Goal: Information Seeking & Learning: Understand process/instructions

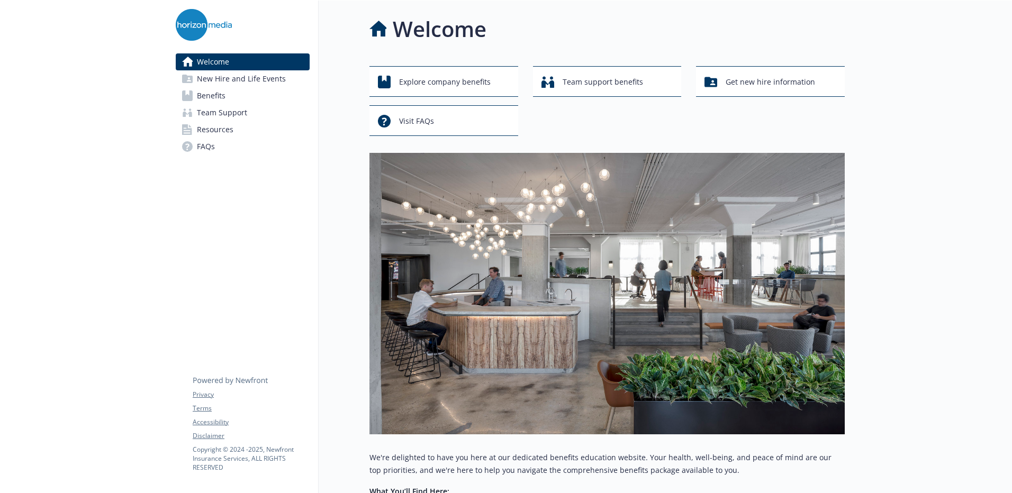
click at [223, 131] on span "Resources" at bounding box center [215, 129] width 37 height 17
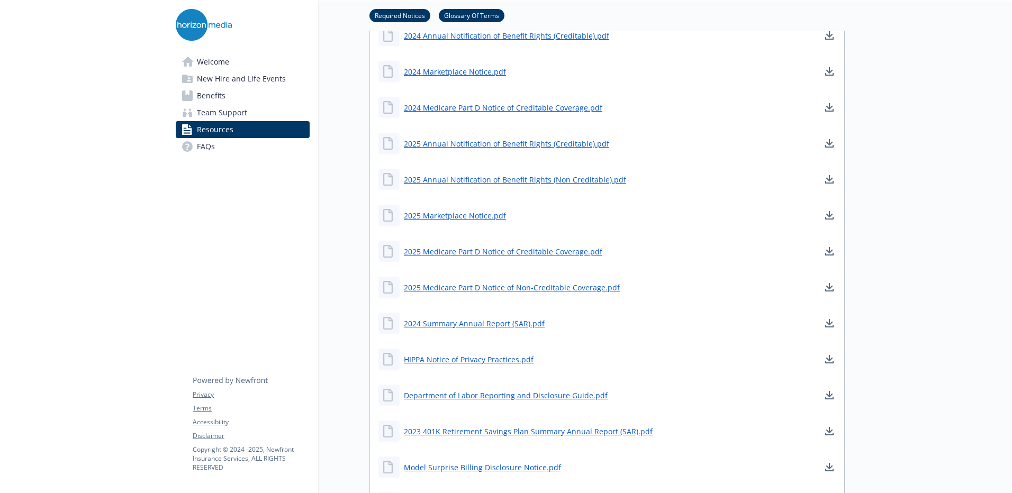
scroll to position [106, 0]
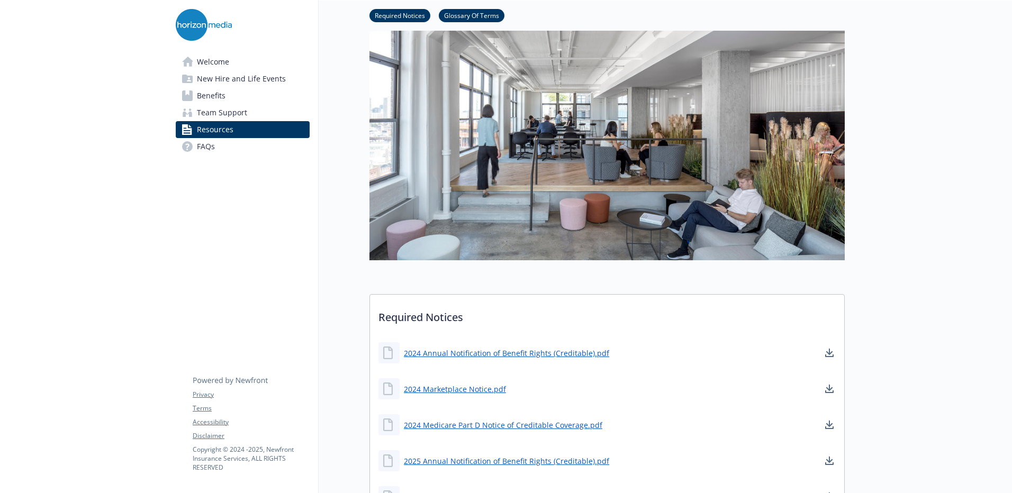
click at [203, 146] on span "FAQs" at bounding box center [206, 146] width 18 height 17
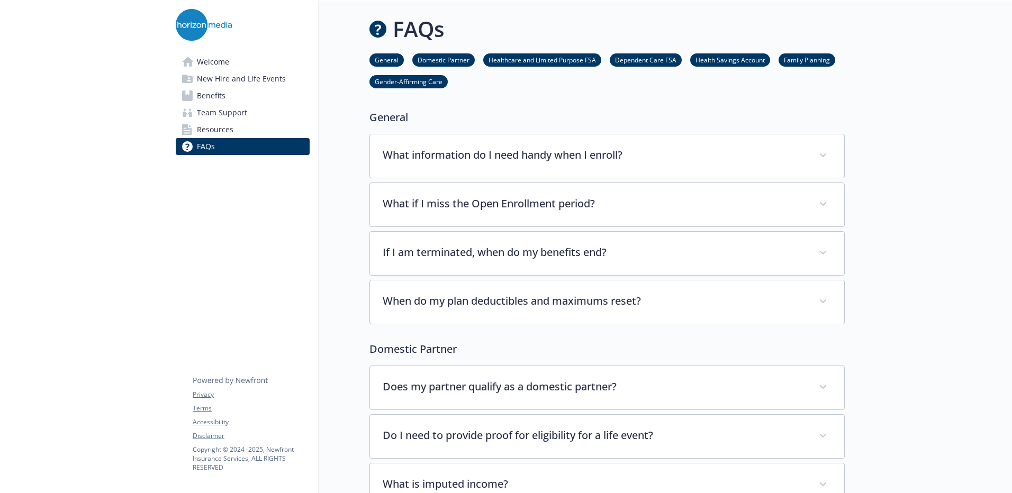
click at [214, 133] on span "Resources" at bounding box center [215, 129] width 37 height 17
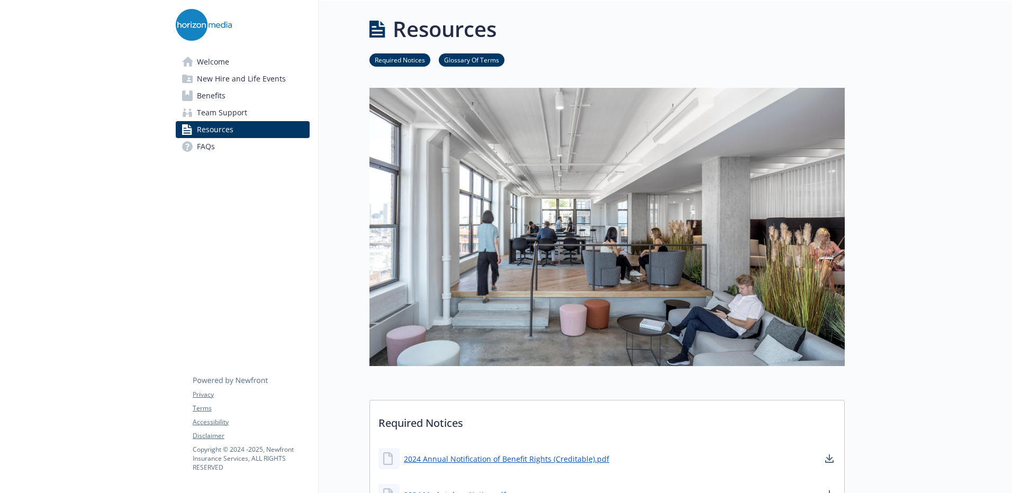
click at [217, 94] on span "Benefits" at bounding box center [211, 95] width 29 height 17
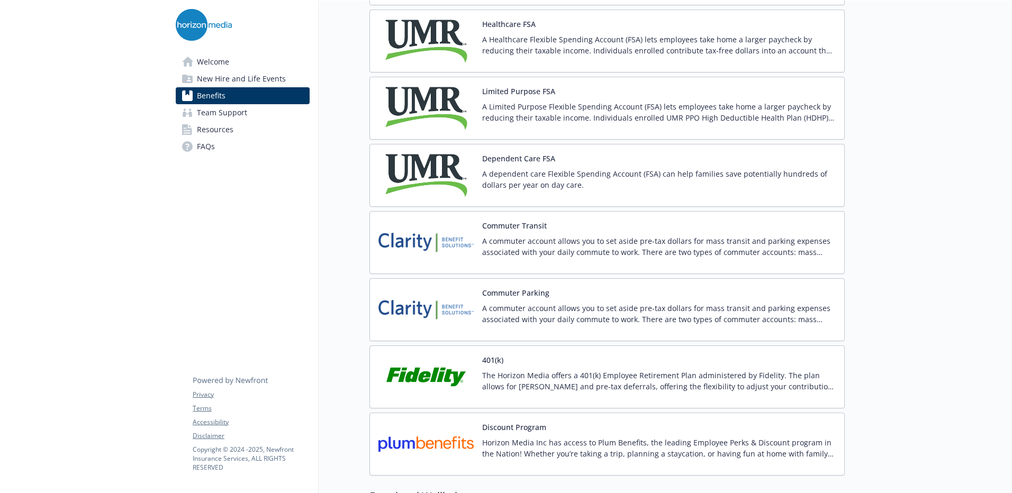
scroll to position [1641, 0]
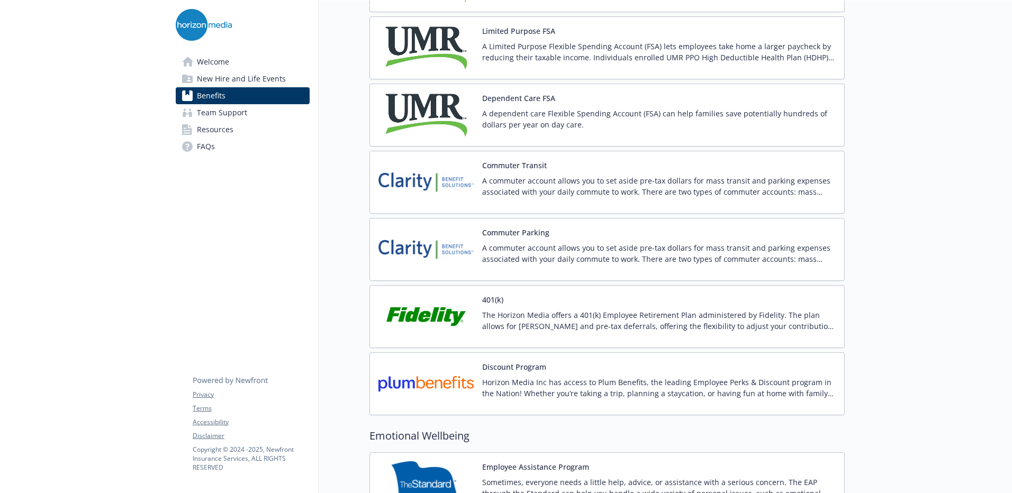
click at [520, 188] on p "A commuter account allows you to set aside pre-tax dollars for mass transit and…" at bounding box center [659, 186] width 354 height 22
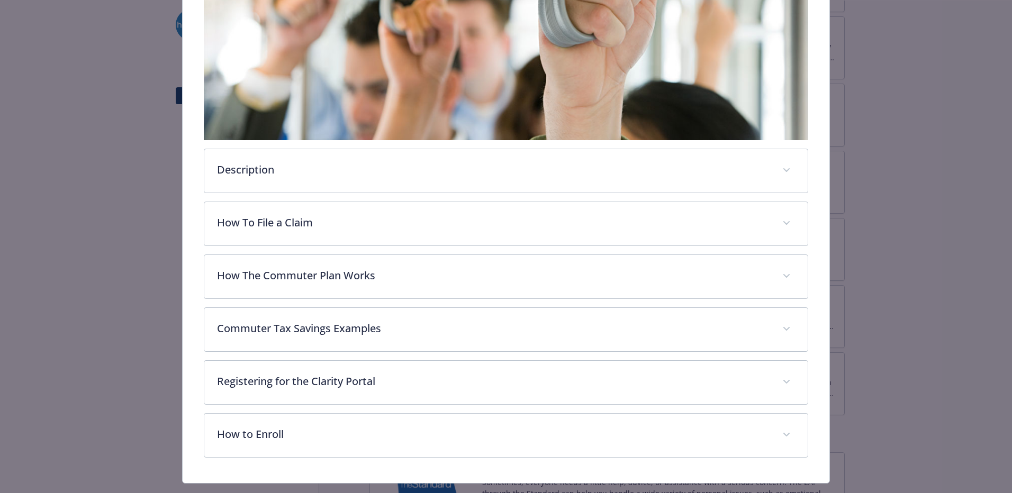
scroll to position [312, 0]
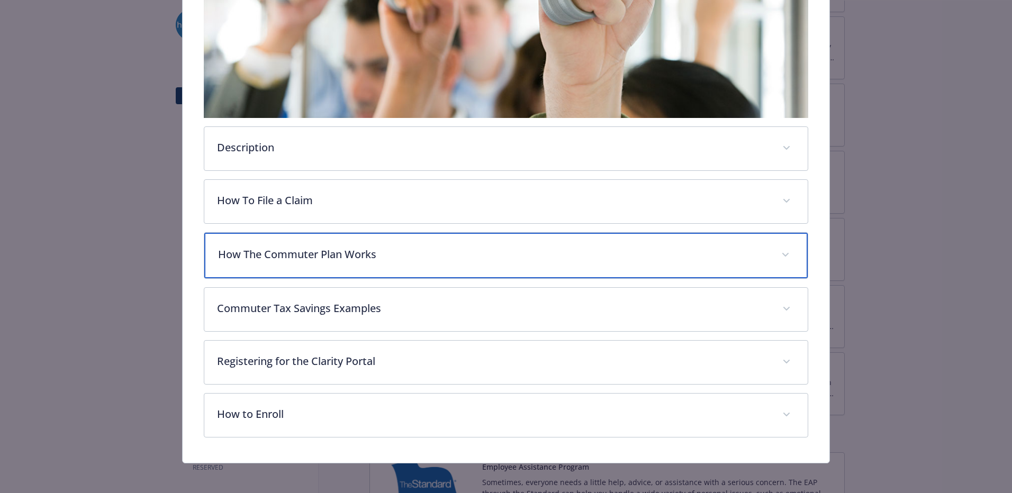
click at [374, 264] on div "How The Commuter Plan Works" at bounding box center [506, 256] width 604 height 46
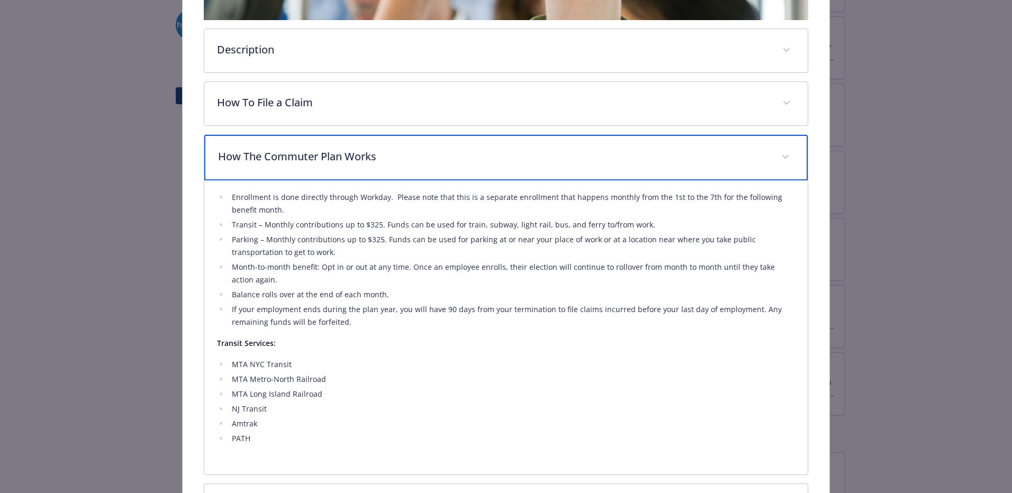
scroll to position [418, 0]
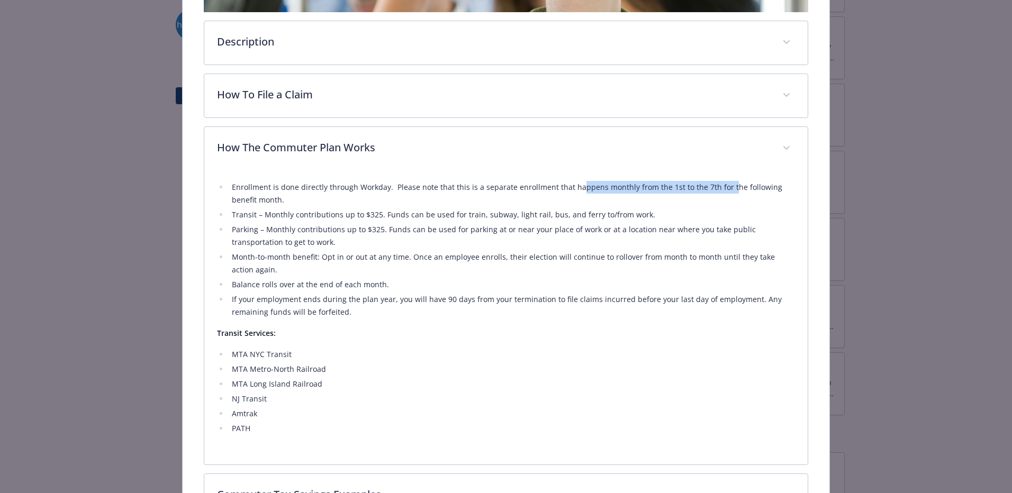
drag, startPoint x: 574, startPoint y: 187, endPoint x: 723, endPoint y: 187, distance: 148.3
click at [723, 187] on li "Enrollment is done directly through Workday. Please note that this is a separat…" at bounding box center [512, 193] width 567 height 25
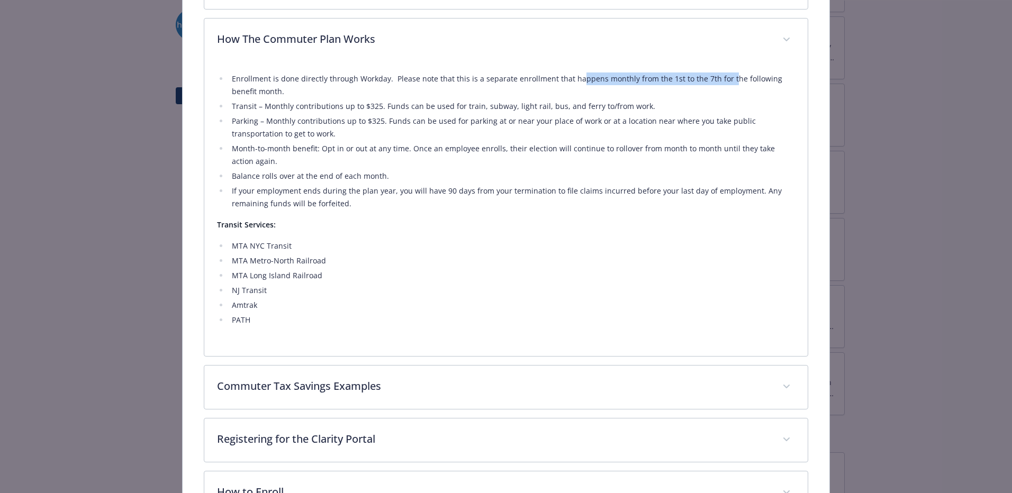
scroll to position [577, 0]
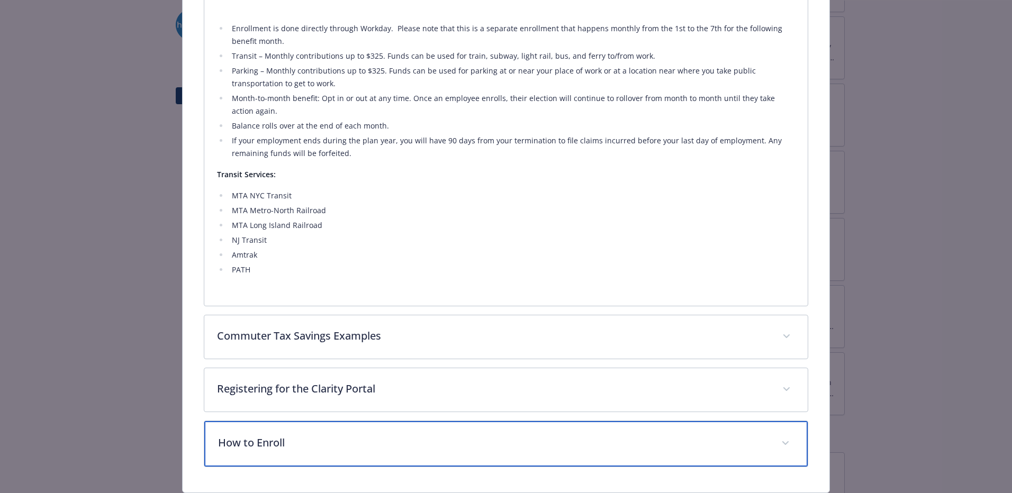
click at [337, 425] on div "How to Enroll" at bounding box center [506, 444] width 604 height 46
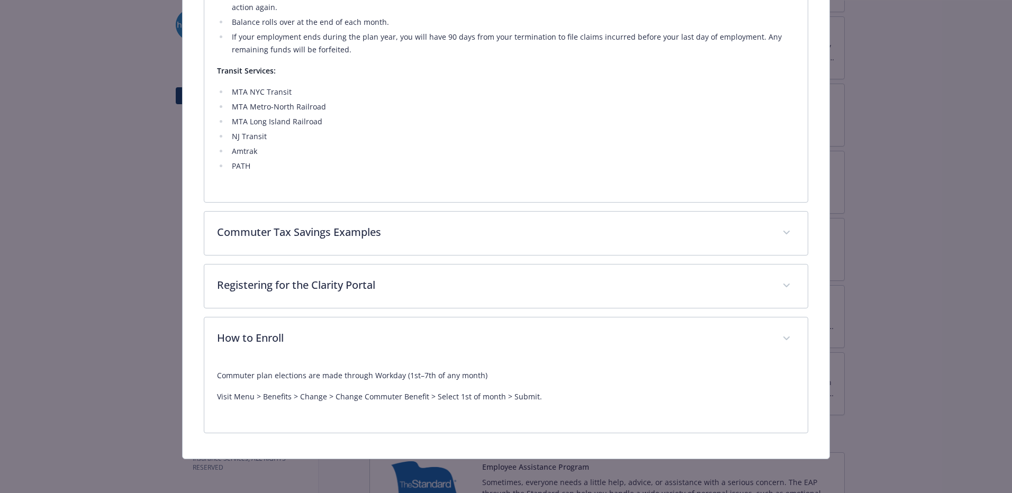
scroll to position [679, 0]
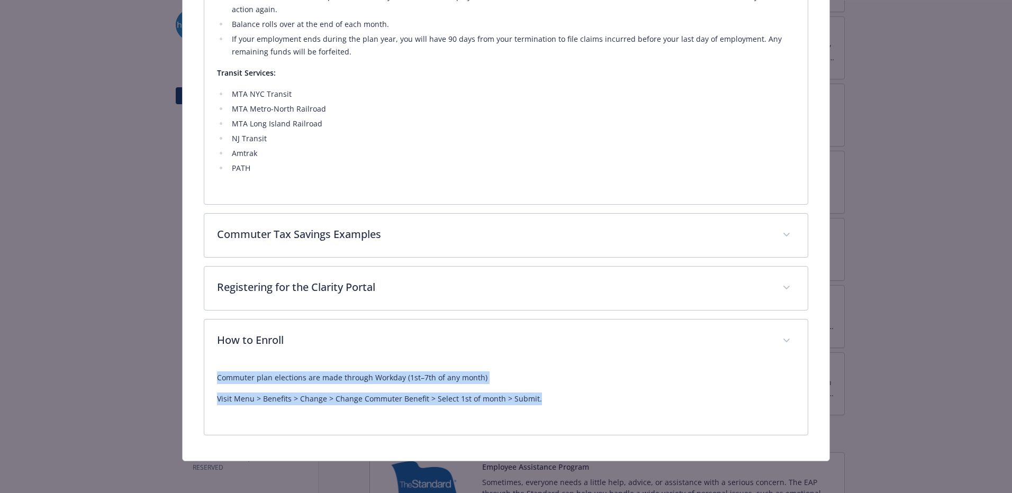
drag, startPoint x: 535, startPoint y: 399, endPoint x: 205, endPoint y: 372, distance: 330.4
click at [205, 372] on div "Commuter plan elections are made through Workday (1st–7th of any month) Visit M…" at bounding box center [506, 399] width 604 height 72
drag, startPoint x: 205, startPoint y: 372, endPoint x: 231, endPoint y: 374, distance: 25.5
copy div "Commuter plan elections are made through Workday (1st–7th of any month) Visit M…"
